Goal: Task Accomplishment & Management: Use online tool/utility

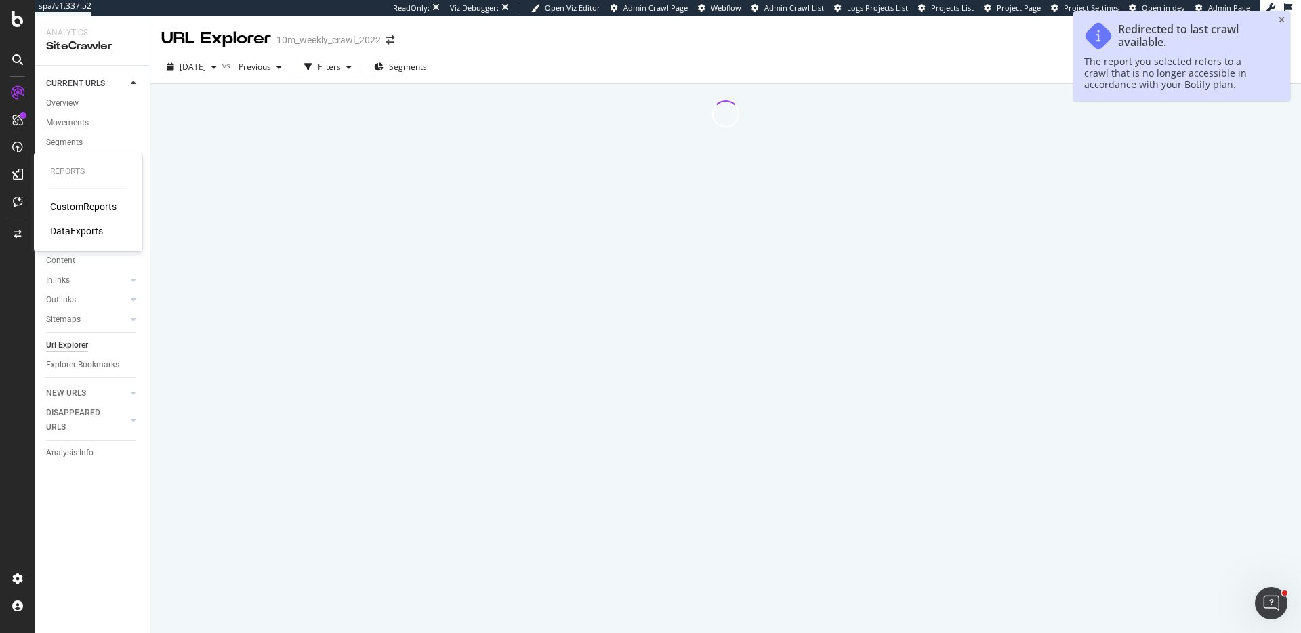
click at [92, 232] on div "DataExports" at bounding box center [76, 231] width 53 height 14
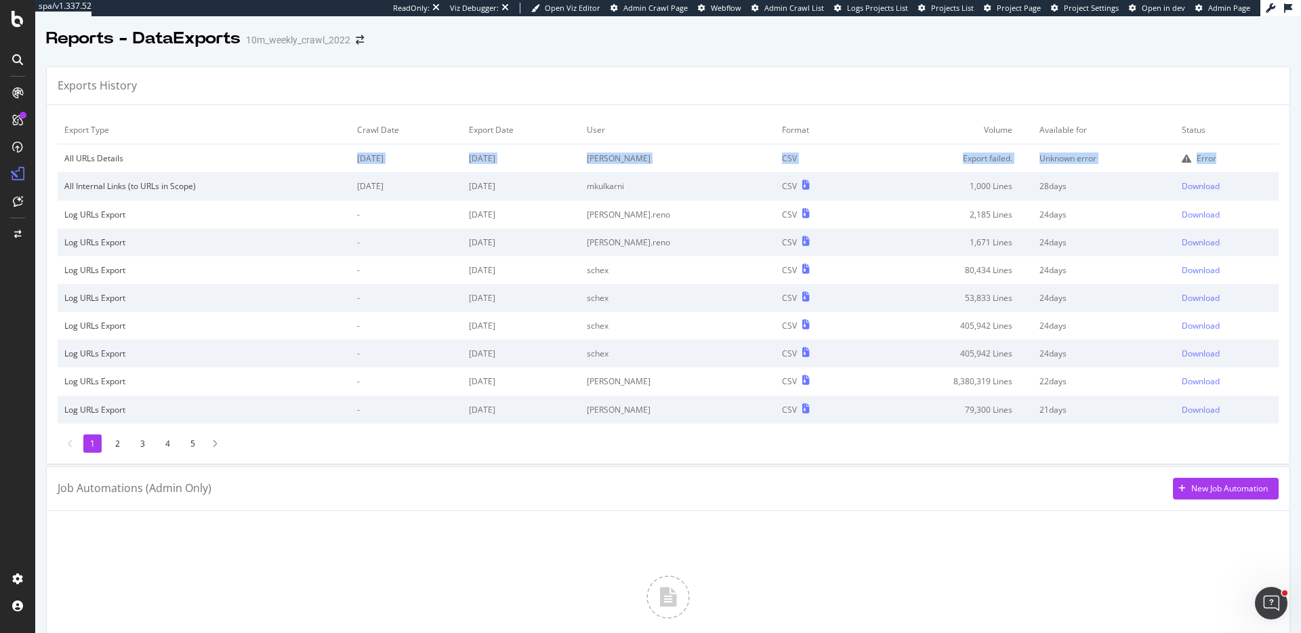
drag, startPoint x: 1226, startPoint y: 164, endPoint x: 405, endPoint y: 150, distance: 821.1
click at [405, 150] on tr "All URLs Details 2025 Sep. 2nd 2025 Oct. 1st eric CSV Export failed. Unknown er…" at bounding box center [668, 158] width 1221 height 28
click at [453, 94] on div "Exports History" at bounding box center [668, 86] width 1242 height 38
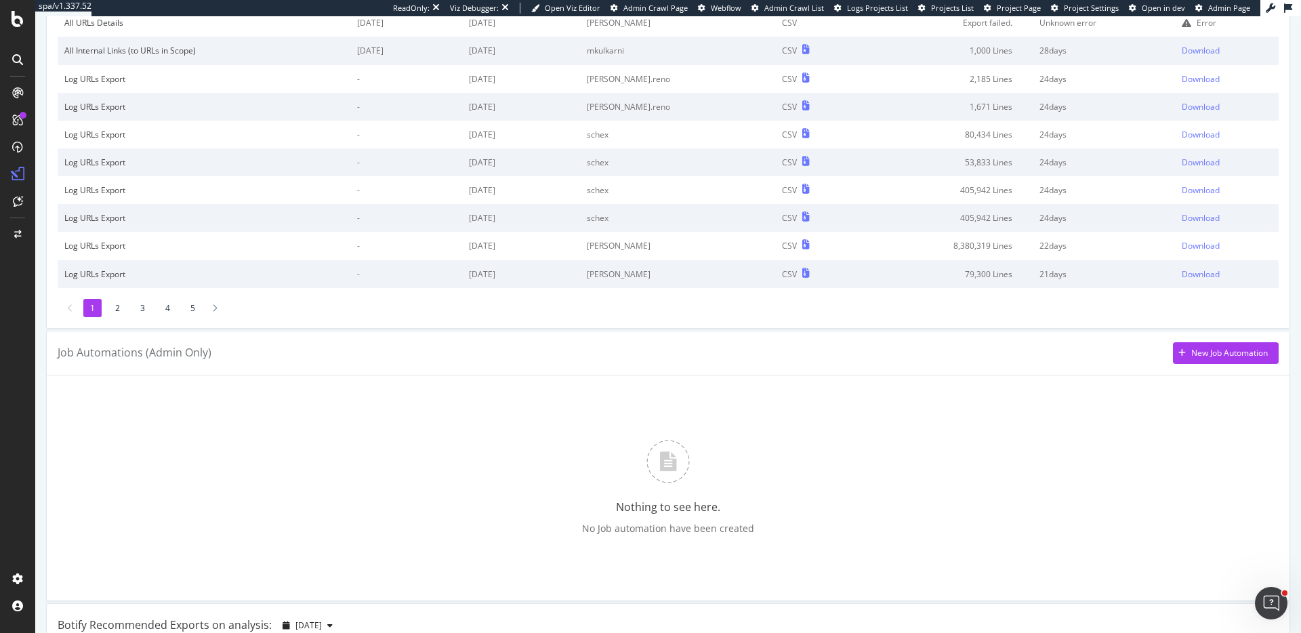
scroll to position [61, 0]
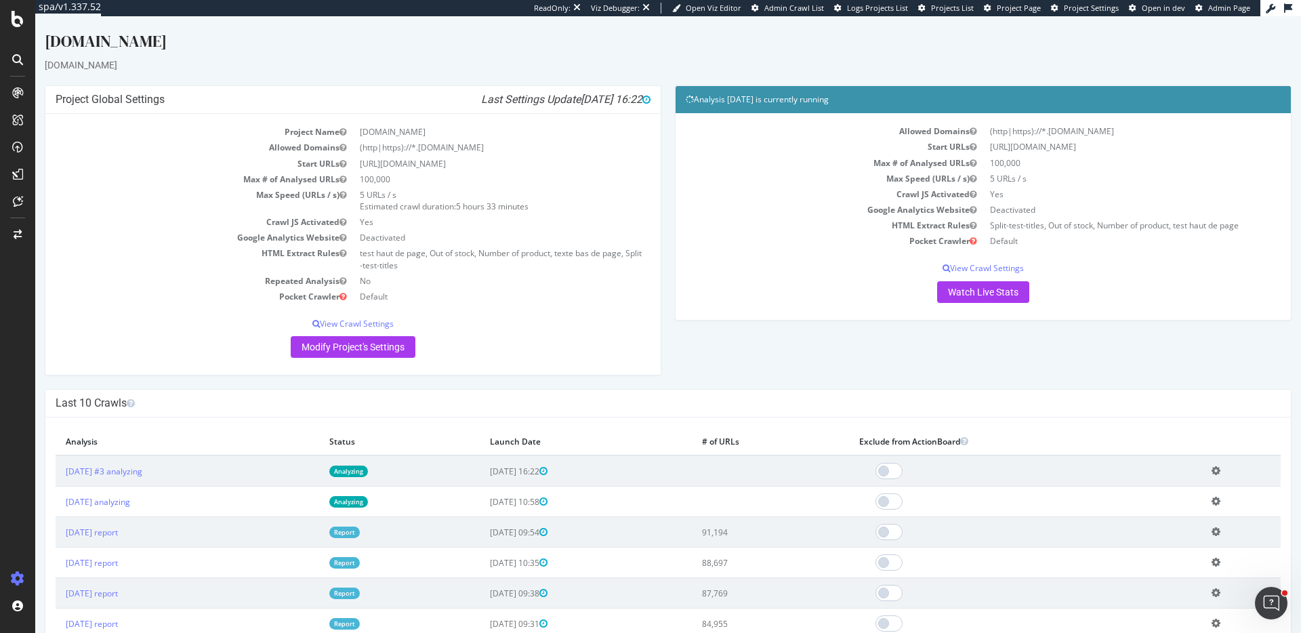
click at [1220, 472] on icon at bounding box center [1215, 470] width 9 height 10
click at [1193, 509] on link "Delete analysis" at bounding box center [1166, 509] width 108 height 18
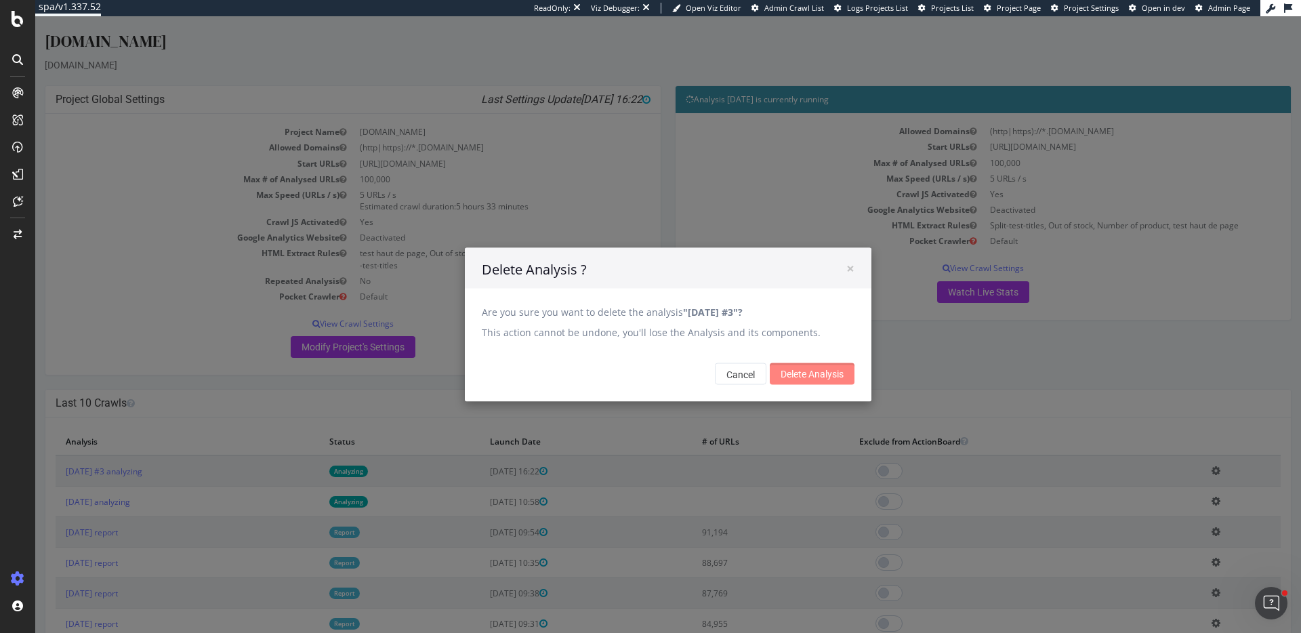
click at [837, 366] on input "Delete Analysis" at bounding box center [812, 374] width 85 height 22
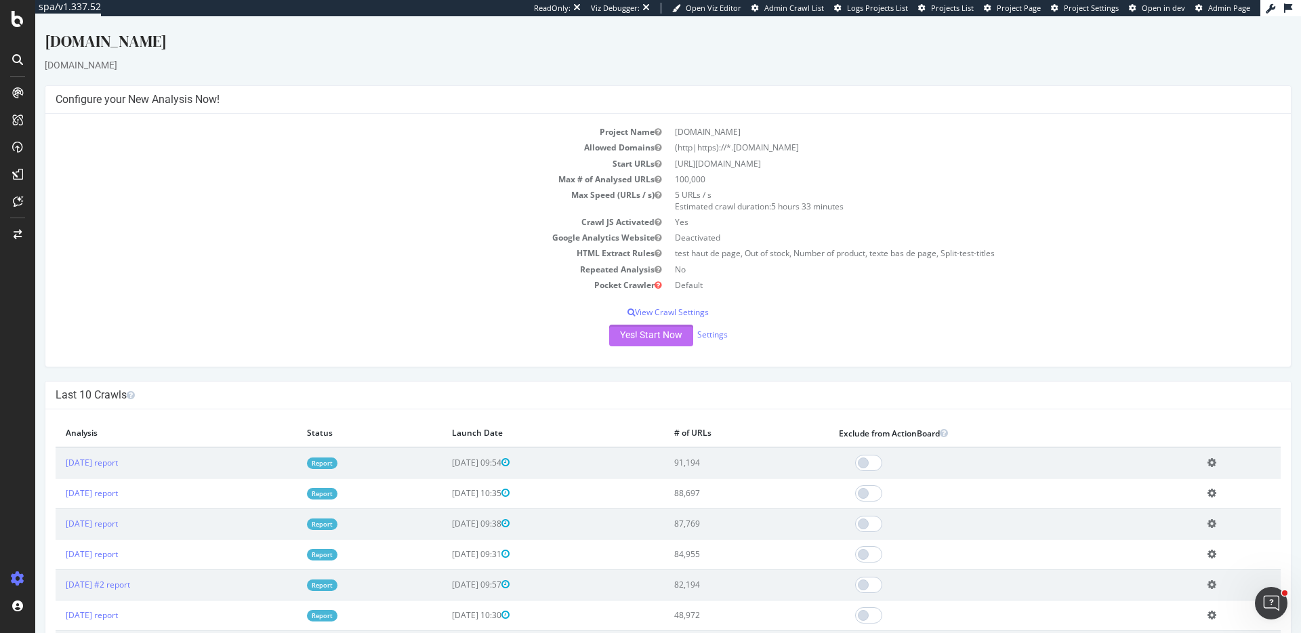
click at [644, 341] on button "Yes! Start Now" at bounding box center [651, 335] width 84 height 22
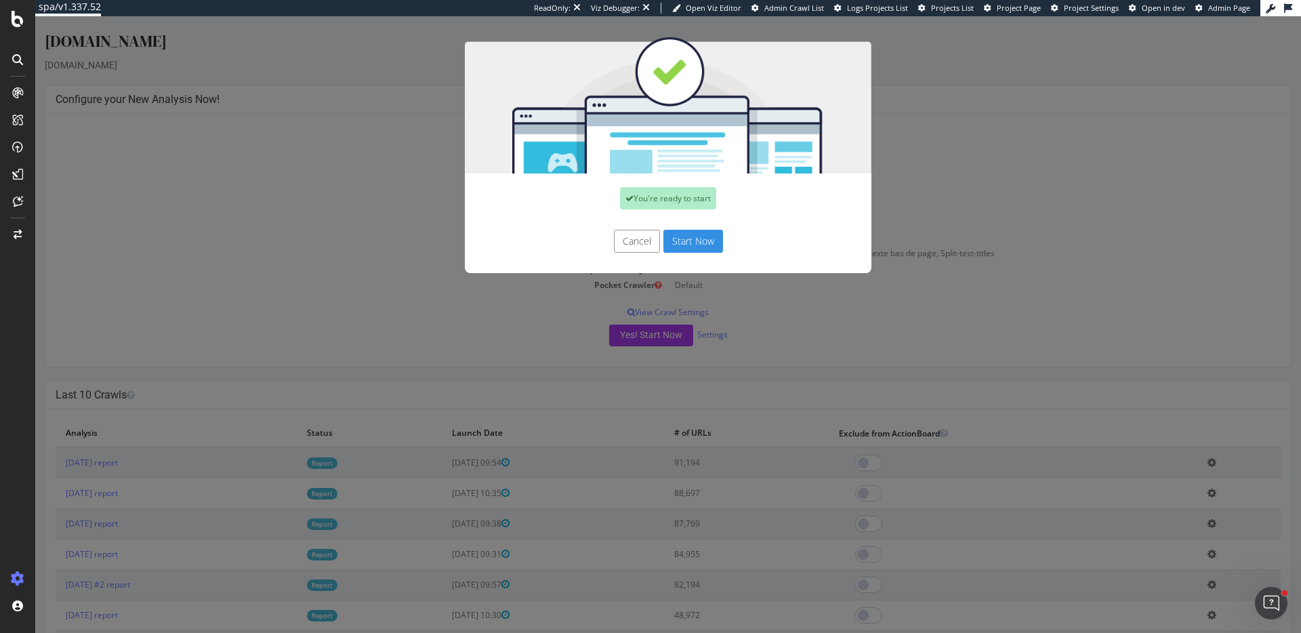
click at [698, 240] on button "Start Now" at bounding box center [693, 241] width 60 height 23
